Goal: Transaction & Acquisition: Purchase product/service

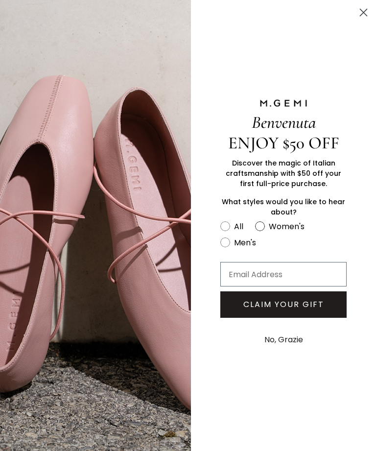
click at [261, 227] on circle "FULLSCREEN Form" at bounding box center [260, 225] width 9 height 9
click at [220, 220] on input "Women's" at bounding box center [220, 219] width 0 height 0
radio input "true"
click at [291, 343] on button "No, Grazie" at bounding box center [283, 340] width 48 height 24
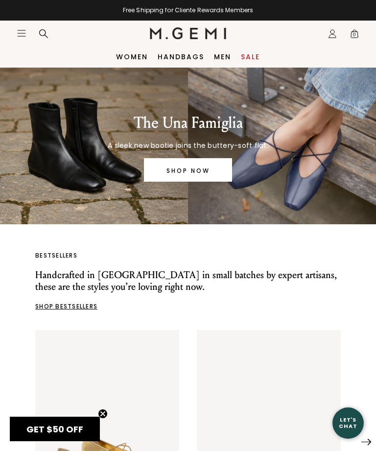
click at [22, 30] on icon "Open site menu" at bounding box center [22, 33] width 8 height 6
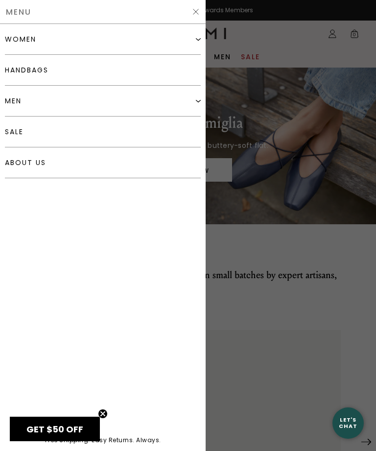
click at [198, 39] on img at bounding box center [198, 39] width 5 height 5
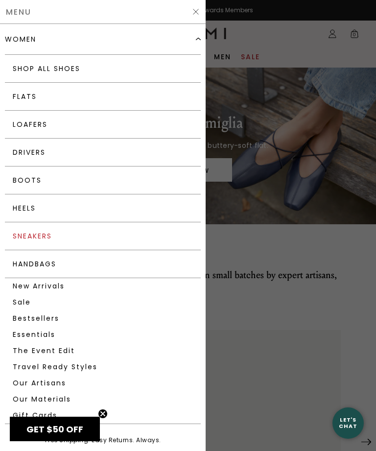
click at [48, 235] on link "Sneakers" at bounding box center [103, 236] width 196 height 28
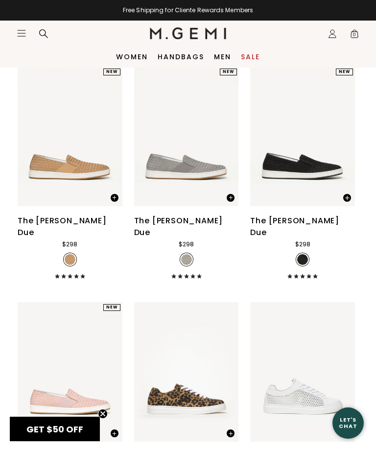
scroll to position [558, 0]
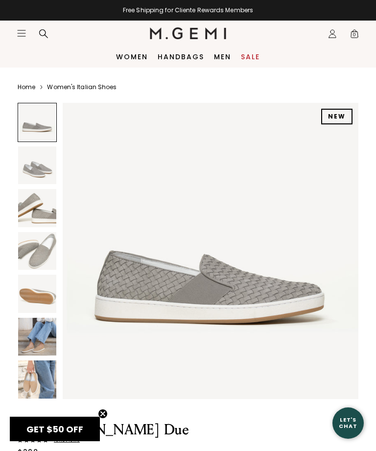
click at [37, 334] on img at bounding box center [37, 337] width 38 height 38
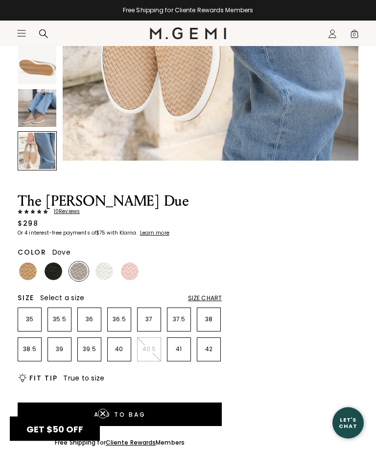
scroll to position [229, 0]
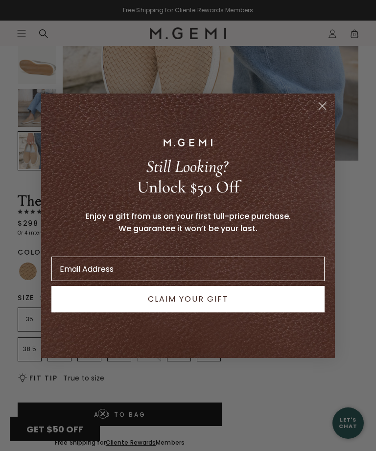
click at [323, 114] on circle "Close dialog" at bounding box center [322, 105] width 16 height 16
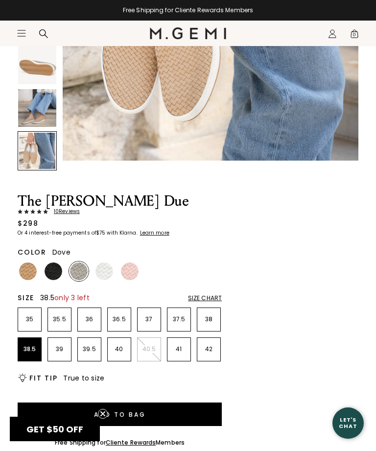
click at [26, 346] on p "38.5" at bounding box center [29, 349] width 23 height 8
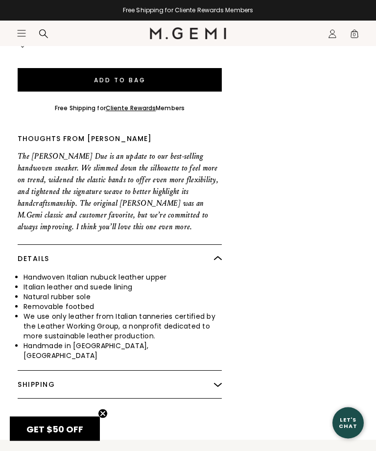
click at [215, 381] on img at bounding box center [218, 385] width 8 height 8
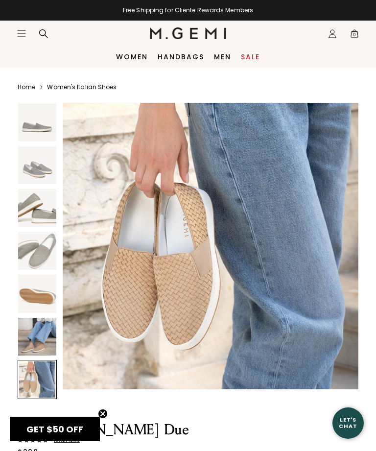
click at [24, 37] on icon "Icons/20x20/hamburger@2x" at bounding box center [22, 33] width 10 height 10
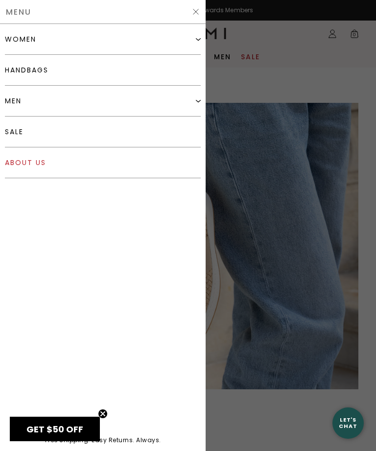
click at [32, 166] on link "about us" at bounding box center [103, 162] width 196 height 31
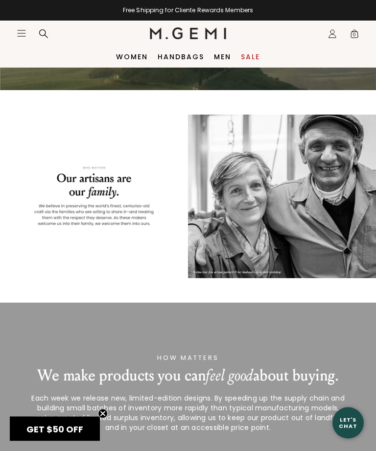
scroll to position [541, 0]
click at [307, 225] on div at bounding box center [188, 196] width 341 height 57
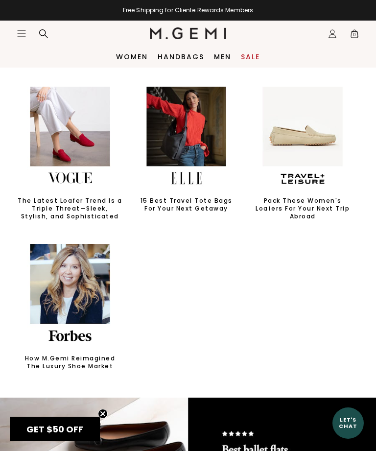
scroll to position [1015, 0]
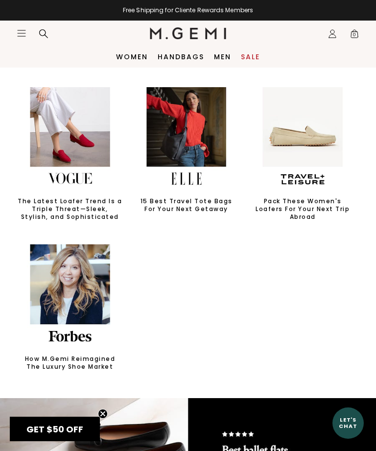
click at [24, 33] on icon "Open site menu" at bounding box center [22, 33] width 8 height 6
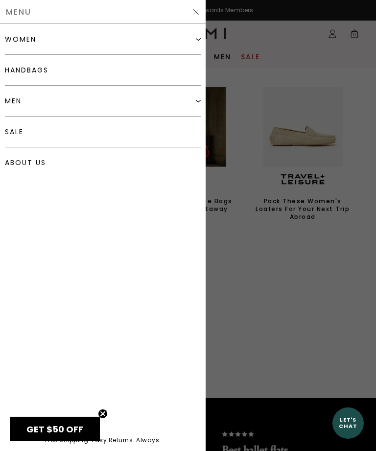
click at [193, 13] on img at bounding box center [196, 12] width 8 height 8
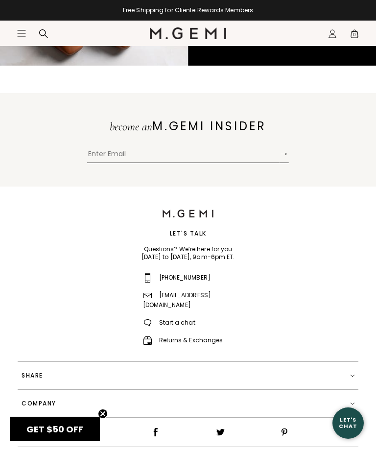
scroll to position [1517, 0]
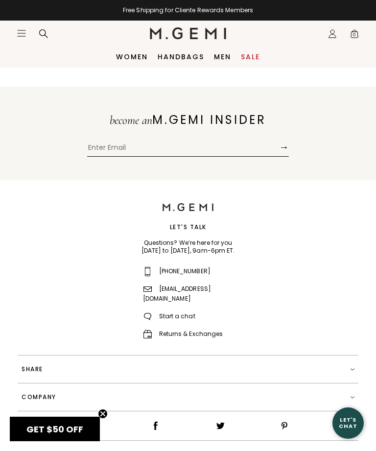
click at [195, 330] on link "Returns & Exchanges" at bounding box center [183, 334] width 80 height 8
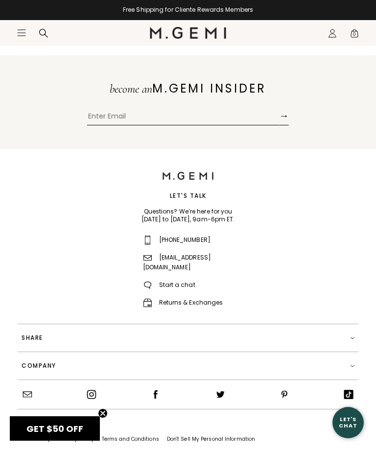
scroll to position [1549, 0]
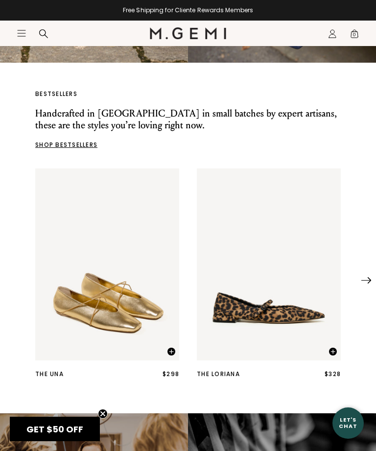
scroll to position [165, 0]
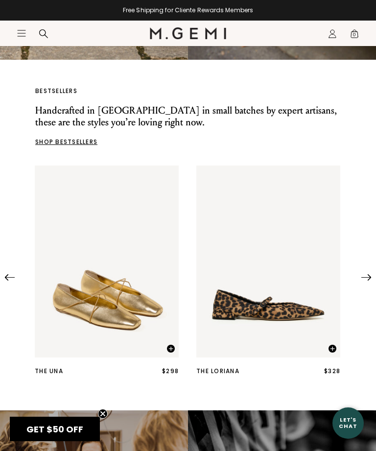
click at [370, 269] on div at bounding box center [366, 274] width 10 height 10
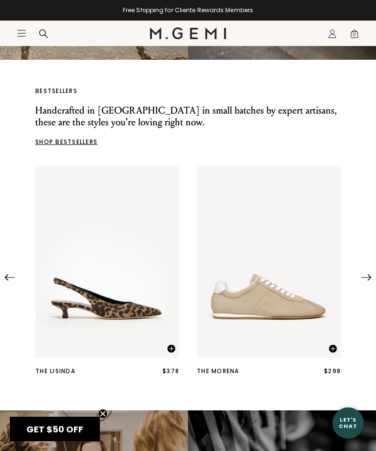
click at [365, 274] on img at bounding box center [366, 277] width 10 height 6
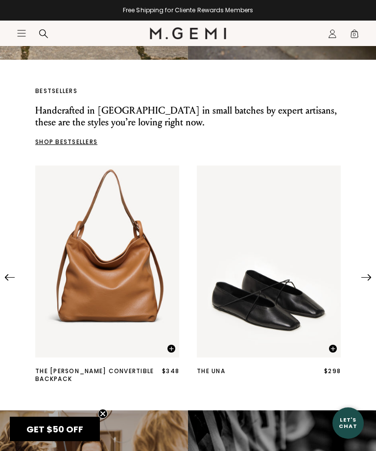
click at [369, 274] on img at bounding box center [366, 277] width 10 height 6
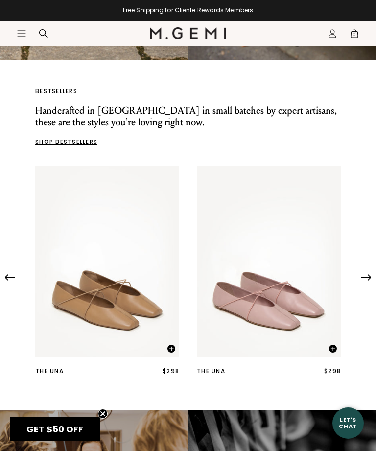
click at [366, 274] on img at bounding box center [366, 277] width 10 height 6
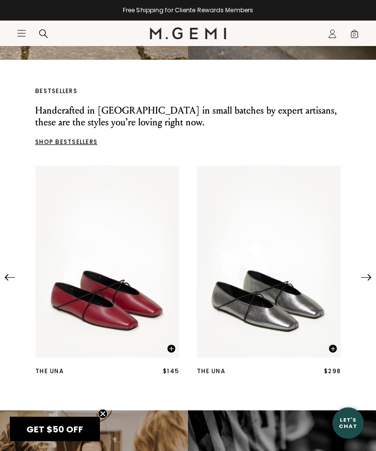
click at [369, 274] on img at bounding box center [366, 277] width 10 height 6
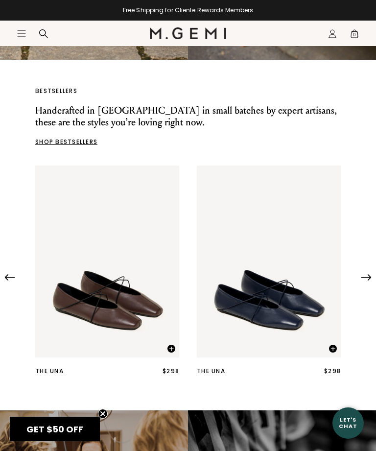
click at [369, 269] on div at bounding box center [366, 274] width 10 height 10
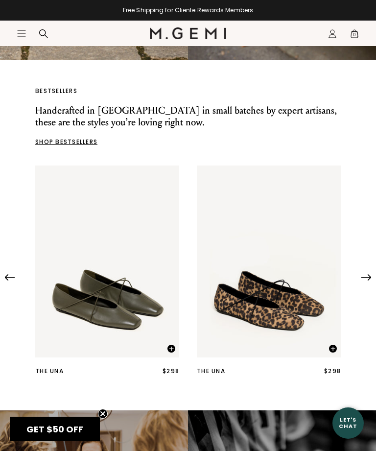
click at [371, 269] on div at bounding box center [188, 274] width 376 height 10
click at [369, 274] on img at bounding box center [366, 277] width 10 height 6
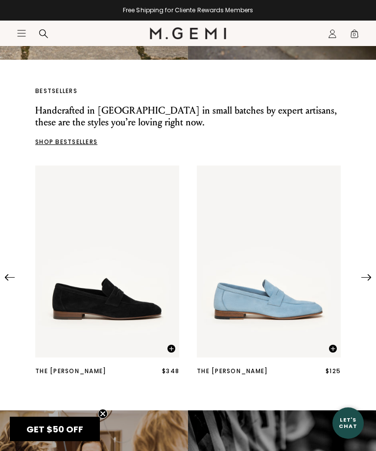
click at [365, 274] on img at bounding box center [366, 277] width 10 height 6
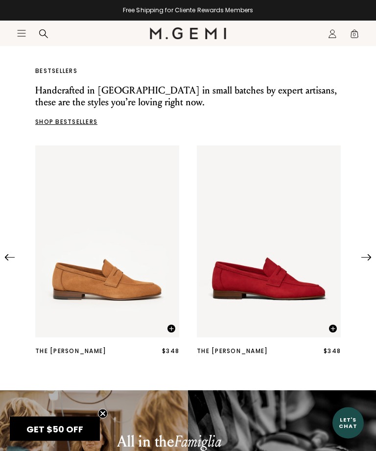
scroll to position [185, 0]
click at [25, 28] on icon "Icons/20x20/hamburger@2x" at bounding box center [22, 33] width 10 height 10
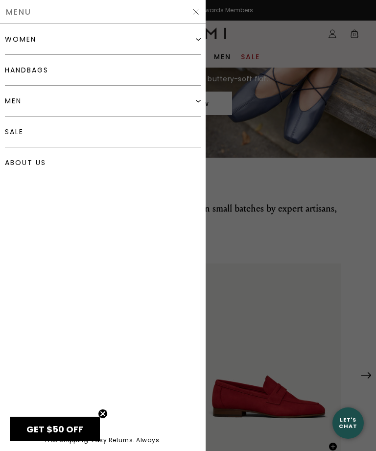
scroll to position [64, 0]
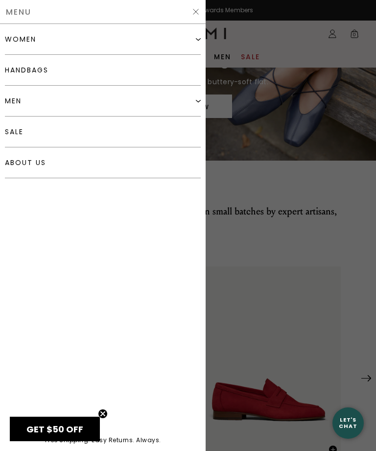
click at [34, 41] on div "women" at bounding box center [20, 39] width 31 height 8
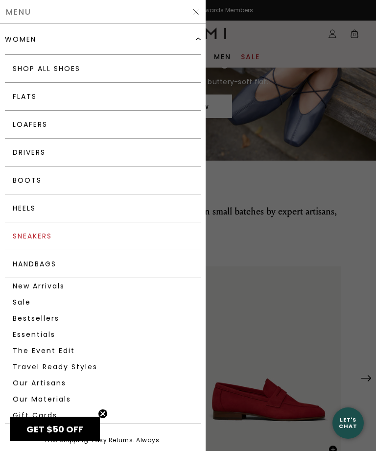
click at [90, 234] on link "Sneakers" at bounding box center [103, 236] width 196 height 28
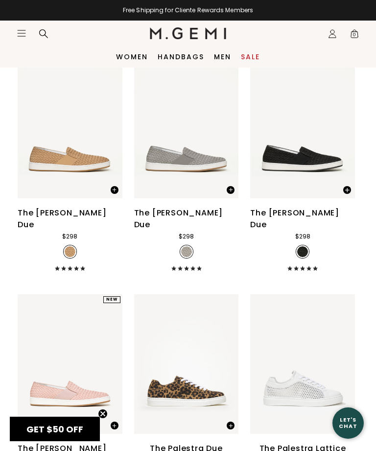
scroll to position [571, 0]
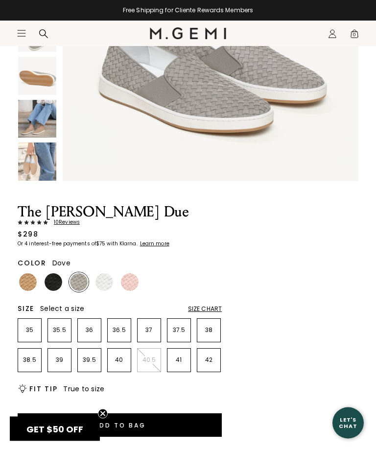
scroll to position [224, 0]
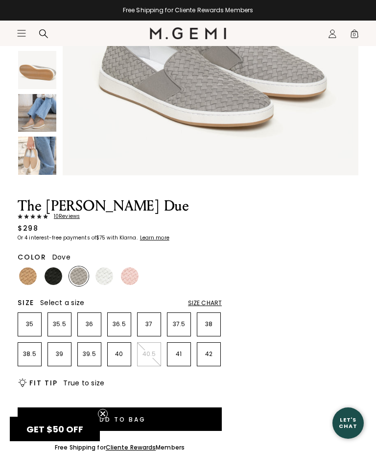
click at [26, 352] on p "38.5" at bounding box center [29, 354] width 23 height 8
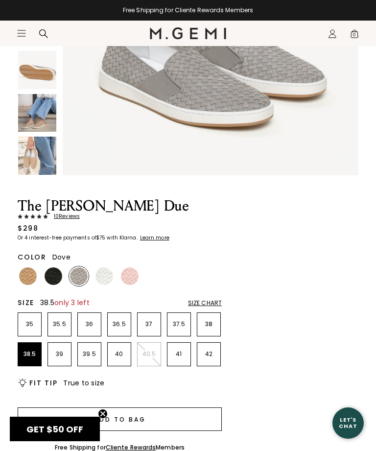
click at [138, 416] on button "Add to Bag" at bounding box center [120, 419] width 204 height 24
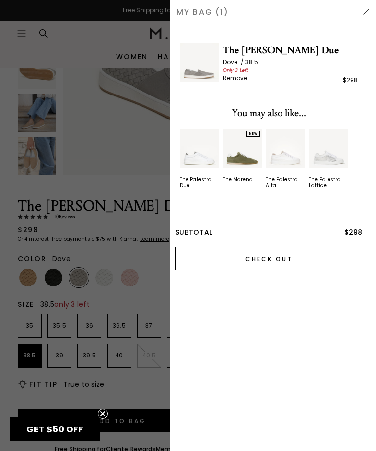
click at [275, 254] on input "Check Out" at bounding box center [268, 259] width 187 height 24
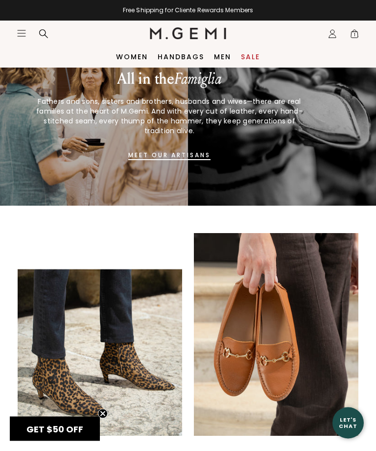
scroll to position [546, 0]
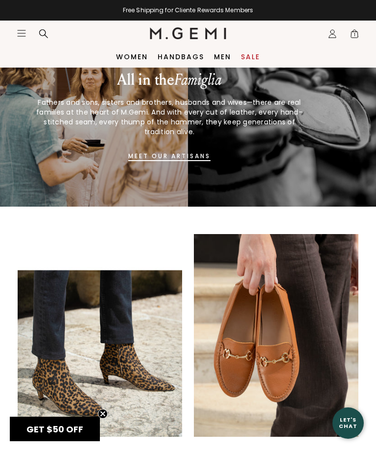
click at [19, 34] on icon "Icons/20x20/hamburger@2x" at bounding box center [22, 33] width 10 height 10
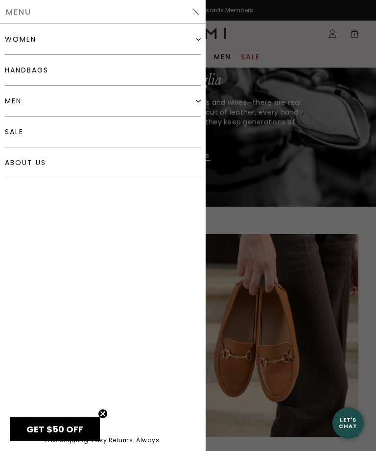
click at [194, 46] on div "women" at bounding box center [103, 39] width 196 height 31
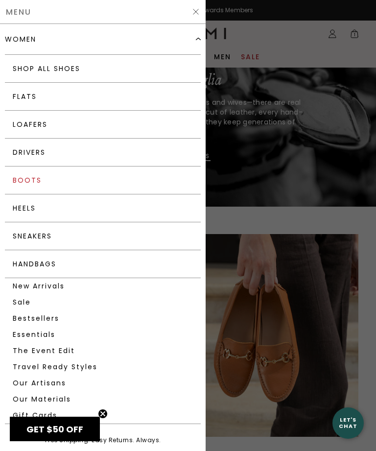
click at [53, 184] on link "Boots" at bounding box center [103, 180] width 196 height 28
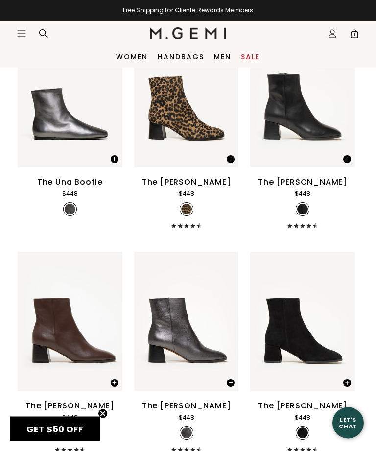
scroll to position [358, 0]
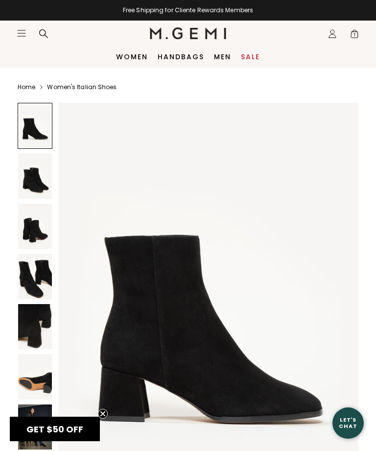
click at [25, 28] on div "Icons/20x20/hamburger@2x" at bounding box center [35, 33] width 37 height 11
click at [24, 36] on icon "Icons/20x20/hamburger@2x" at bounding box center [22, 33] width 10 height 10
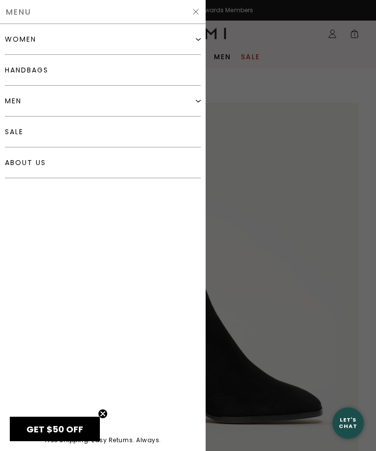
click at [199, 39] on img at bounding box center [198, 39] width 5 height 5
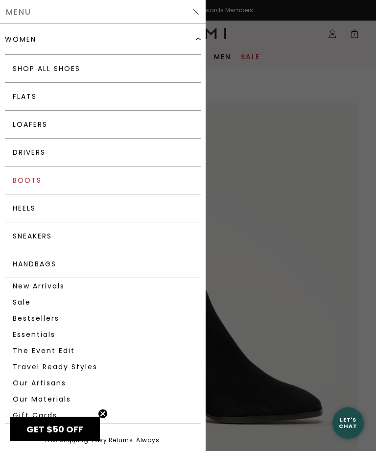
click at [34, 182] on link "Boots" at bounding box center [103, 180] width 196 height 28
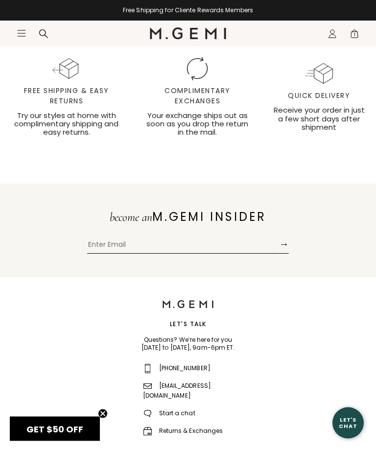
scroll to position [1529, 0]
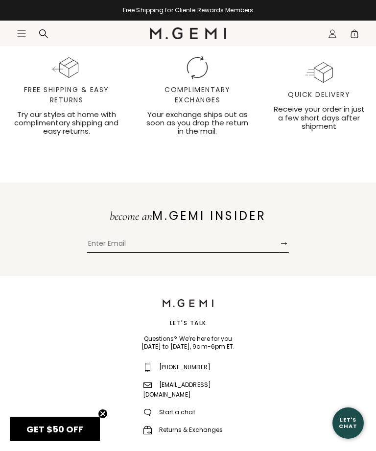
click at [115, 248] on input "Enter Email" at bounding box center [183, 245] width 192 height 15
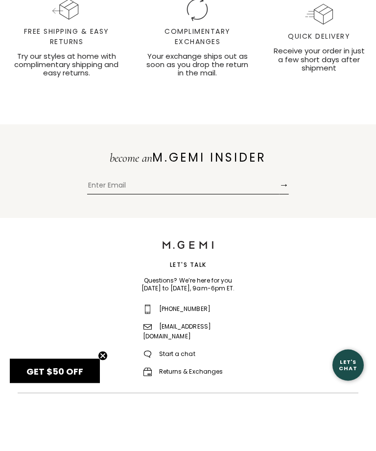
type input "[EMAIL_ADDRESS][DOMAIN_NAME]"
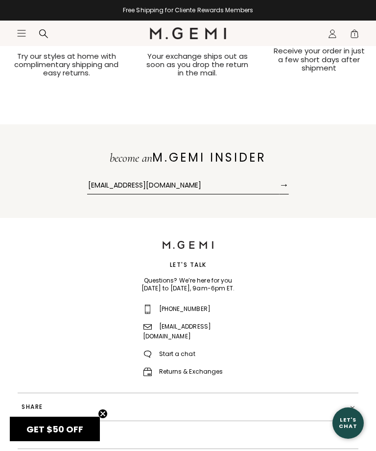
click at [283, 193] on button "→" at bounding box center [284, 184] width 10 height 19
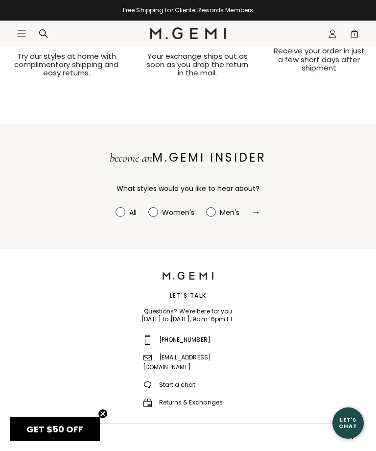
radio input "true"
click at [156, 217] on circle at bounding box center [152, 212] width 9 height 9
click at [116, 208] on input "Women's" at bounding box center [116, 207] width 0 height 0
radio input "true"
click at [253, 218] on button "→" at bounding box center [256, 212] width 10 height 19
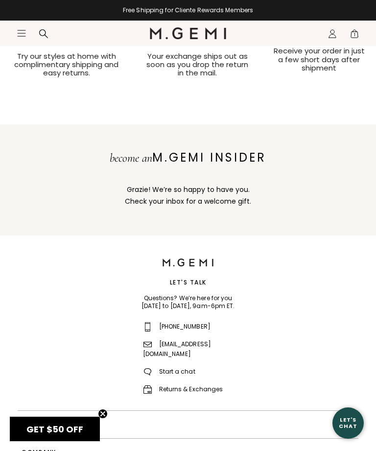
click at [55, 435] on span "GET $50 OFF" at bounding box center [54, 429] width 57 height 12
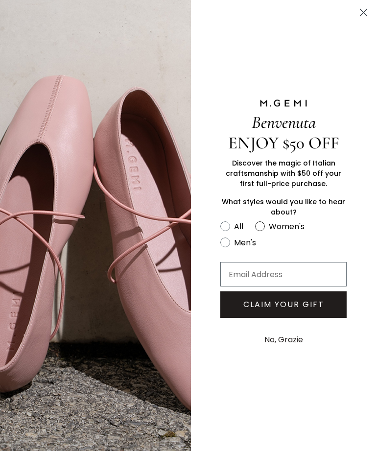
click at [262, 231] on circle "FULLSCREEN Form" at bounding box center [260, 225] width 9 height 9
click at [220, 220] on input "Women's" at bounding box center [220, 219] width 0 height 0
radio input "true"
click at [265, 286] on input "Email Address" at bounding box center [283, 274] width 126 height 24
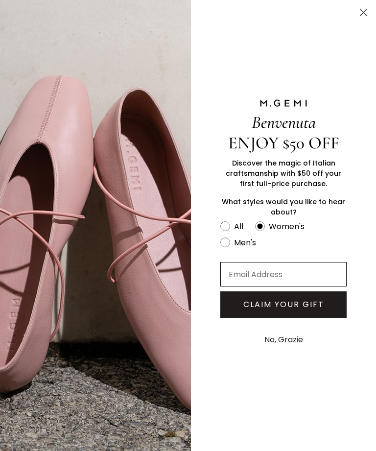
type input "ease_sandbox6e@icloud.com"
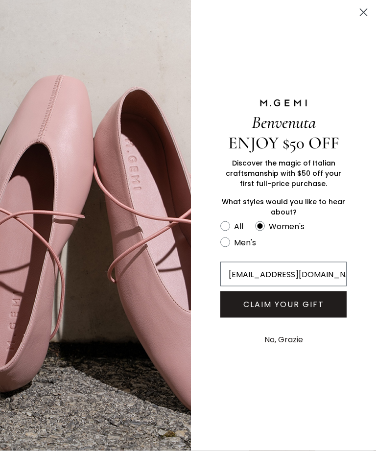
click at [283, 318] on button "CLAIM YOUR GIFT" at bounding box center [283, 304] width 126 height 26
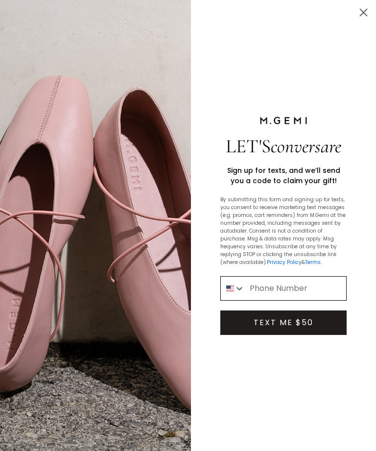
click at [269, 300] on input "Phone Number" at bounding box center [295, 289] width 101 height 24
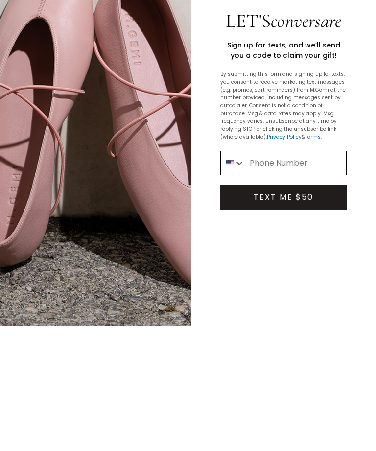
type input "917-576-1808"
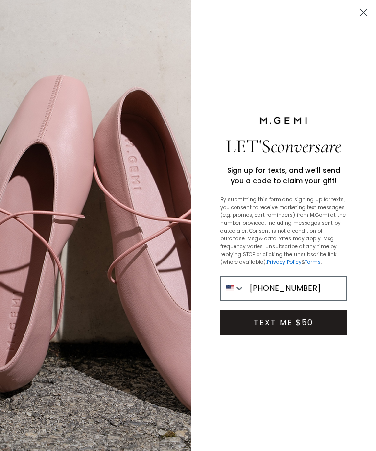
click at [288, 335] on button "TEXT ME $50" at bounding box center [283, 322] width 126 height 24
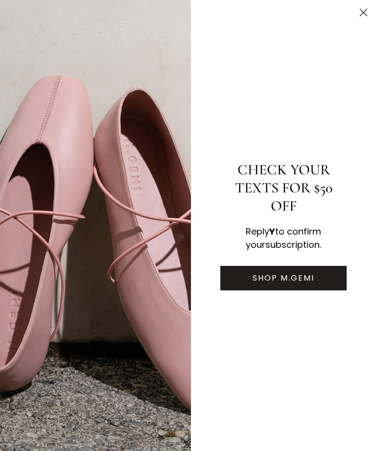
scroll to position [671, 0]
click at [365, 11] on icon "Close dialog" at bounding box center [363, 12] width 7 height 7
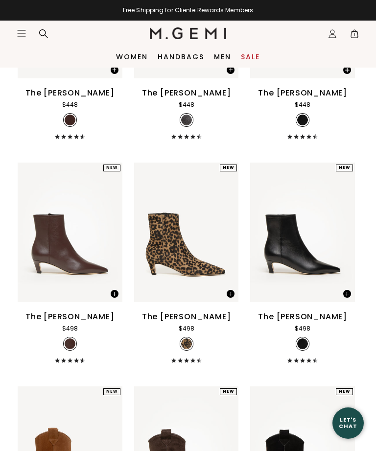
click at [24, 32] on icon "Icons/20x20/hamburger@2x" at bounding box center [22, 33] width 10 height 10
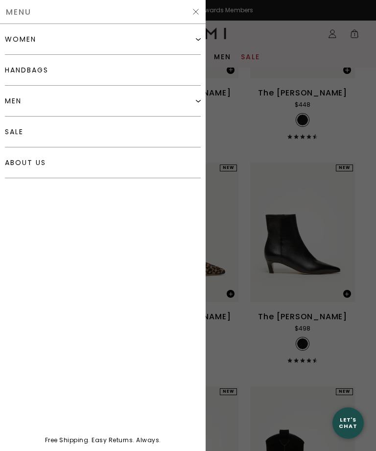
click at [200, 41] on img at bounding box center [198, 39] width 5 height 5
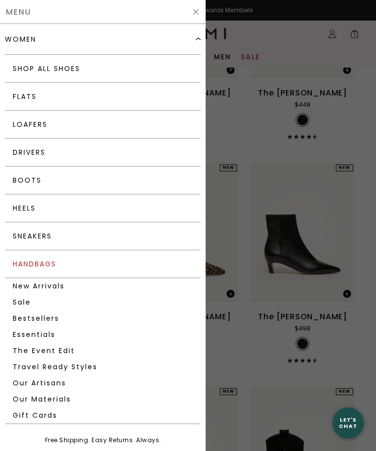
click at [47, 265] on link "Handbags" at bounding box center [103, 264] width 196 height 28
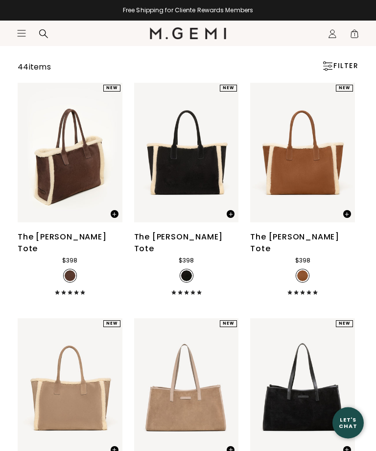
scroll to position [93, 0]
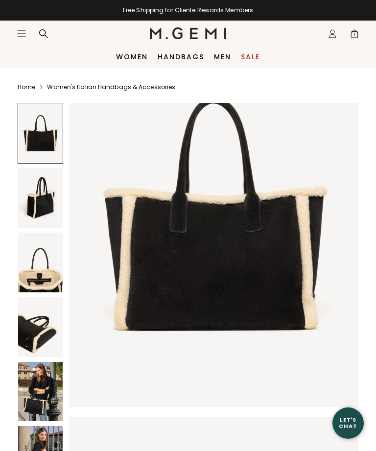
click at [36, 392] on img at bounding box center [40, 392] width 45 height 60
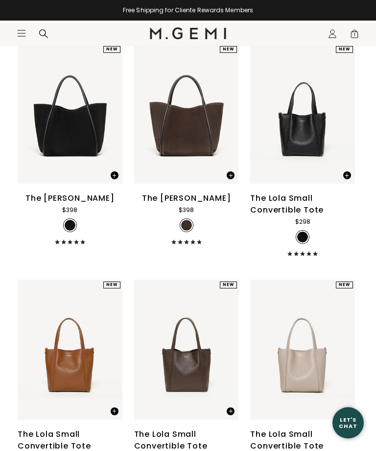
scroll to position [822, 0]
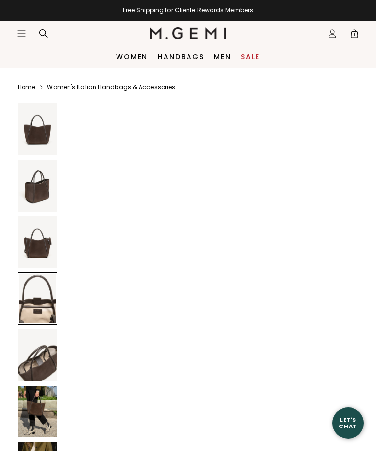
scroll to position [1272, 0]
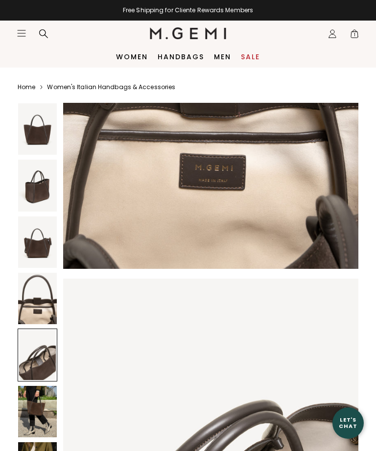
click at [40, 296] on img at bounding box center [37, 298] width 39 height 51
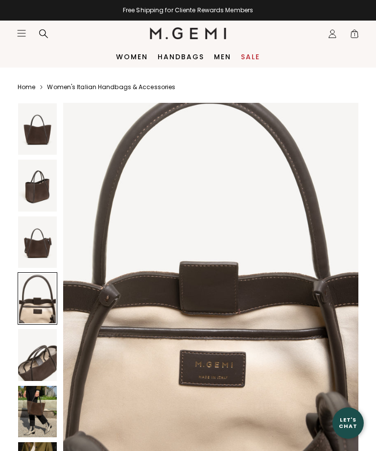
scroll to position [1210, 0]
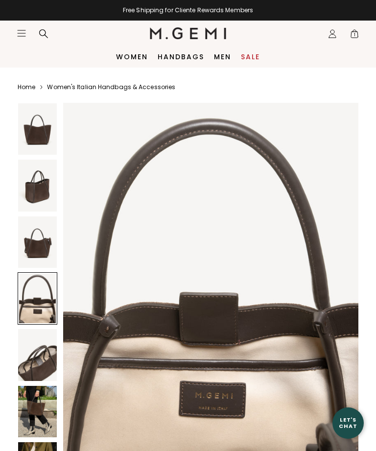
click at [39, 360] on img at bounding box center [37, 354] width 39 height 51
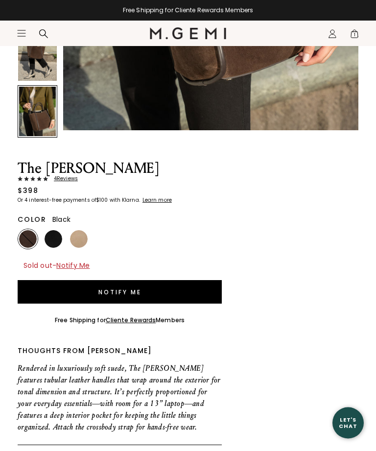
scroll to position [356, 0]
click at [51, 240] on img at bounding box center [54, 239] width 18 height 18
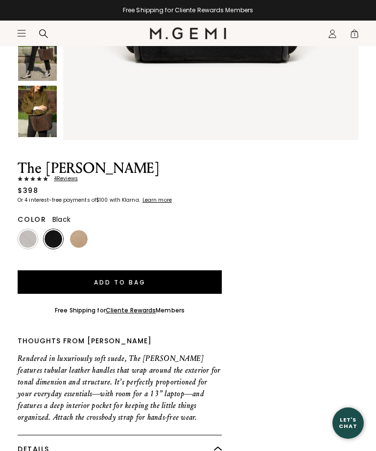
click at [76, 232] on img at bounding box center [79, 239] width 18 height 18
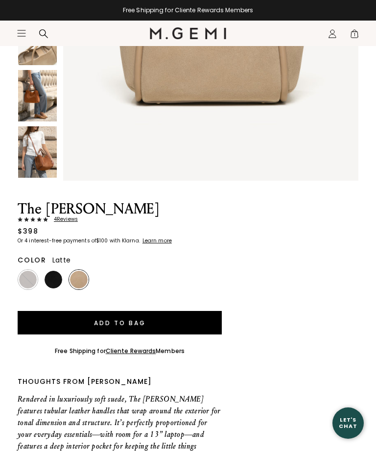
scroll to position [324, 0]
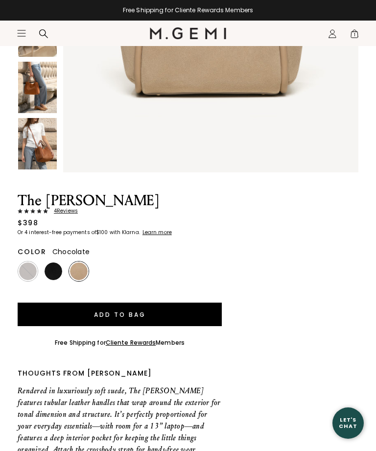
click at [32, 270] on img at bounding box center [28, 271] width 18 height 18
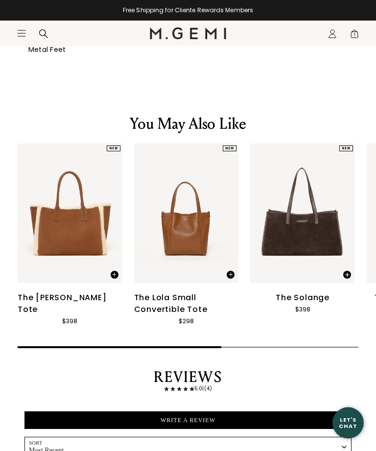
scroll to position [1406, 0]
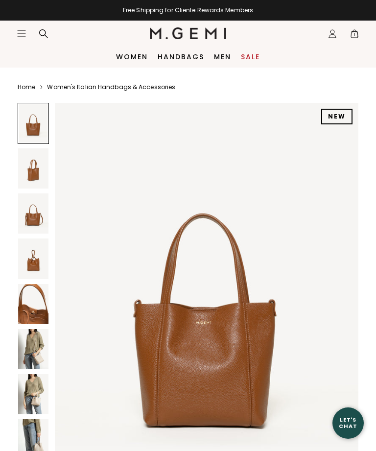
click at [23, 33] on icon "Icons/20x20/hamburger@2x" at bounding box center [22, 33] width 10 height 10
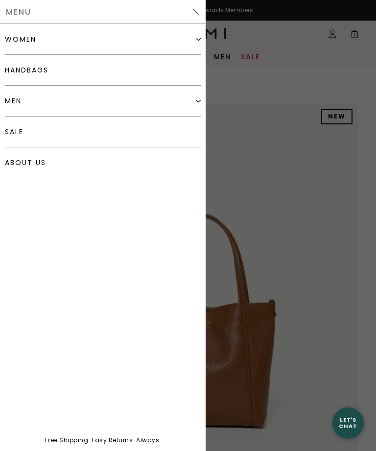
click at [198, 102] on img at bounding box center [198, 100] width 5 height 5
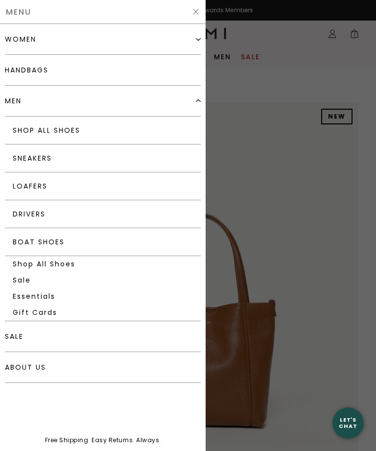
click at [29, 39] on div "women" at bounding box center [20, 39] width 31 height 8
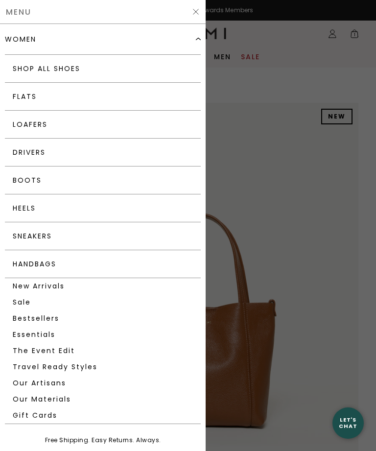
click at [200, 40] on img at bounding box center [198, 39] width 5 height 5
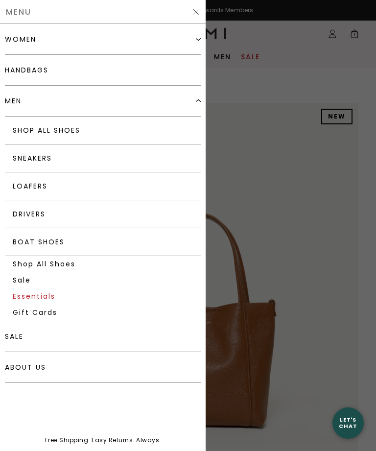
click at [43, 299] on link "Essentials" at bounding box center [103, 296] width 196 height 16
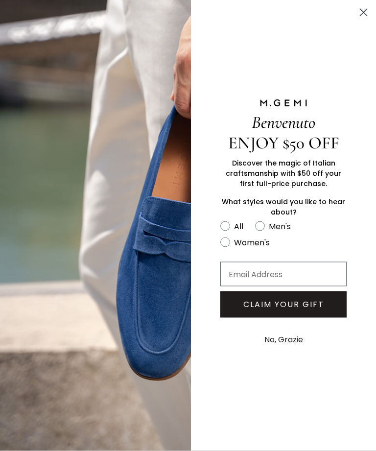
scroll to position [282, 0]
click at [360, 14] on circle "Close dialog" at bounding box center [363, 12] width 16 height 16
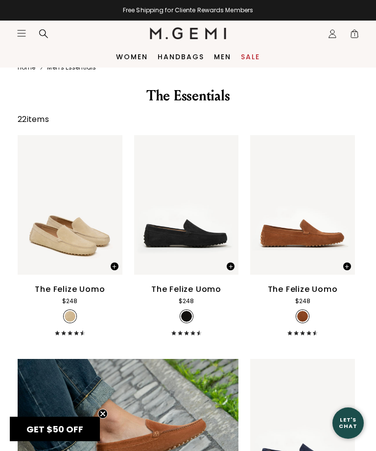
scroll to position [0, 0]
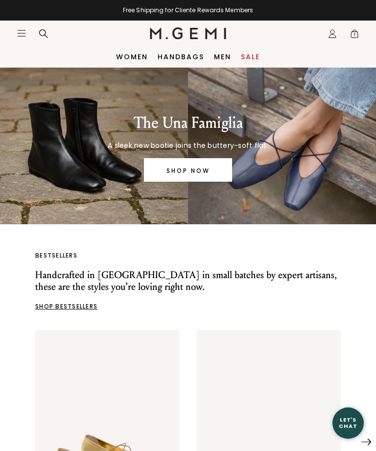
click at [357, 31] on span "1" at bounding box center [355, 36] width 10 height 10
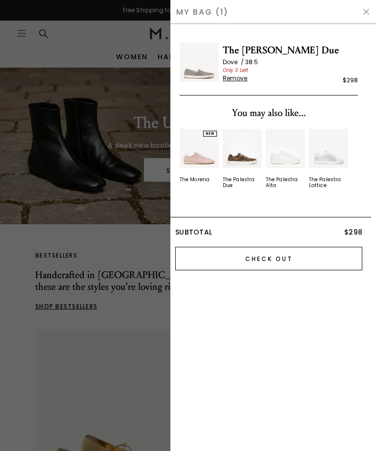
click at [280, 253] on input "Check Out" at bounding box center [268, 259] width 187 height 24
